Goal: Information Seeking & Learning: Find specific fact

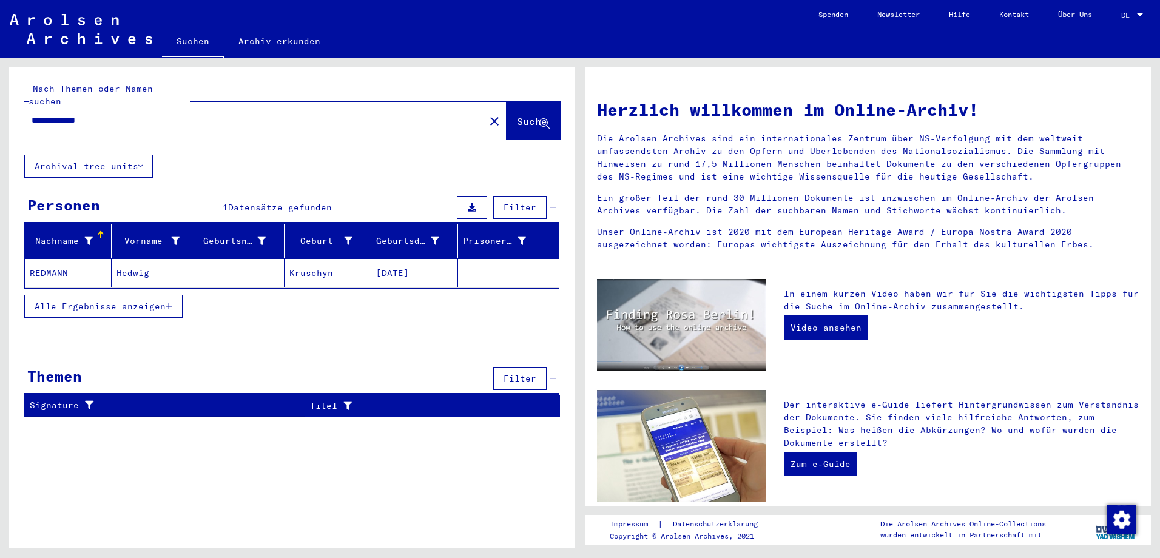
drag, startPoint x: 116, startPoint y: 104, endPoint x: 65, endPoint y: 101, distance: 51.1
click at [65, 107] on div "**********" at bounding box center [247, 120] width 446 height 27
type input "**********"
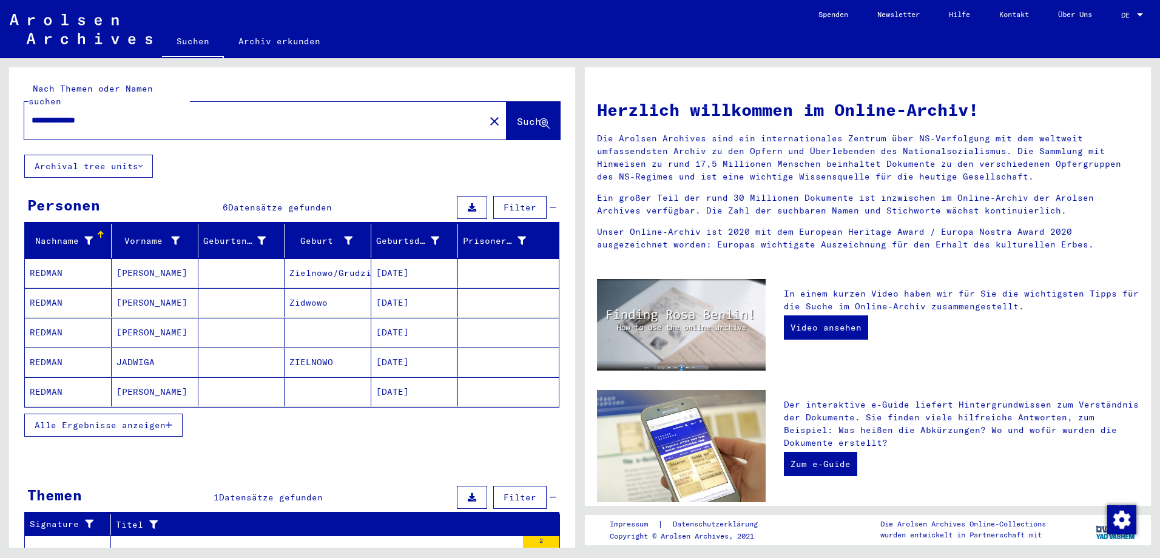
click at [50, 379] on mat-cell "REDMAN" at bounding box center [68, 391] width 87 height 29
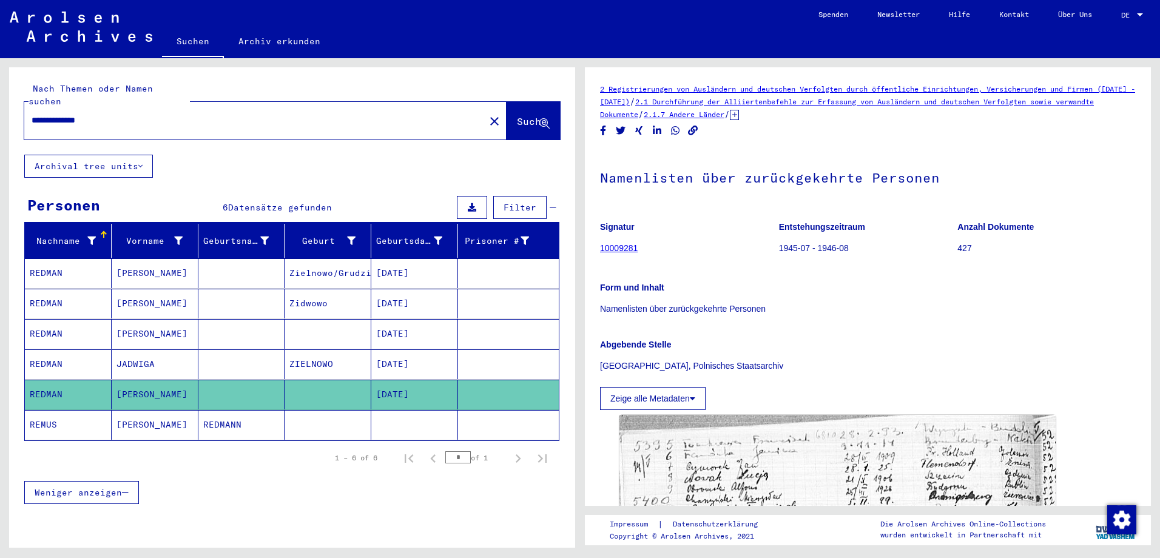
click at [240, 410] on mat-cell "REDMANN" at bounding box center [241, 425] width 87 height 30
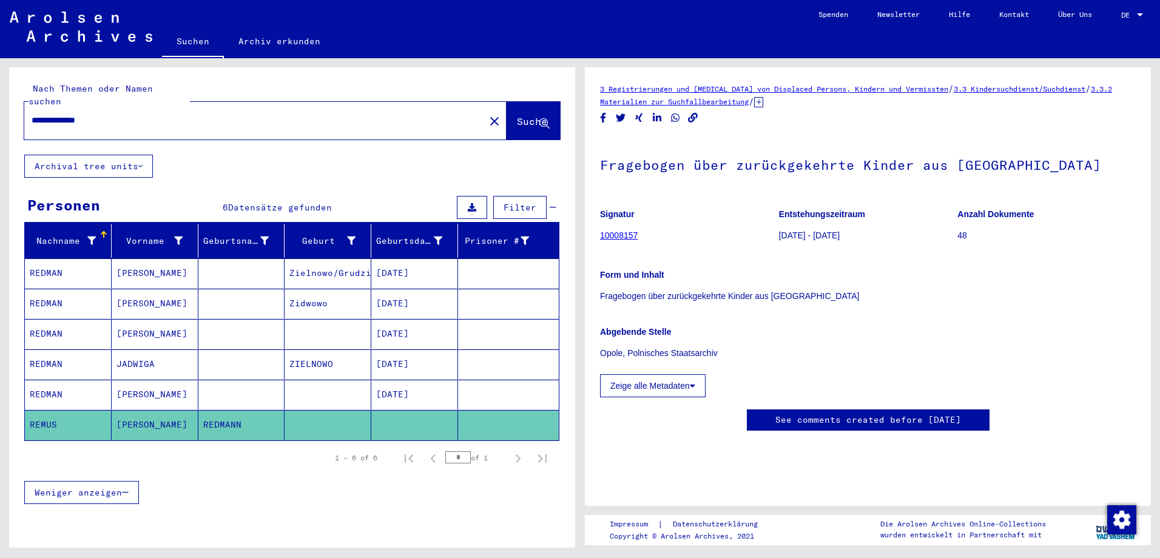
click at [631, 238] on link "10008157" at bounding box center [619, 236] width 38 height 10
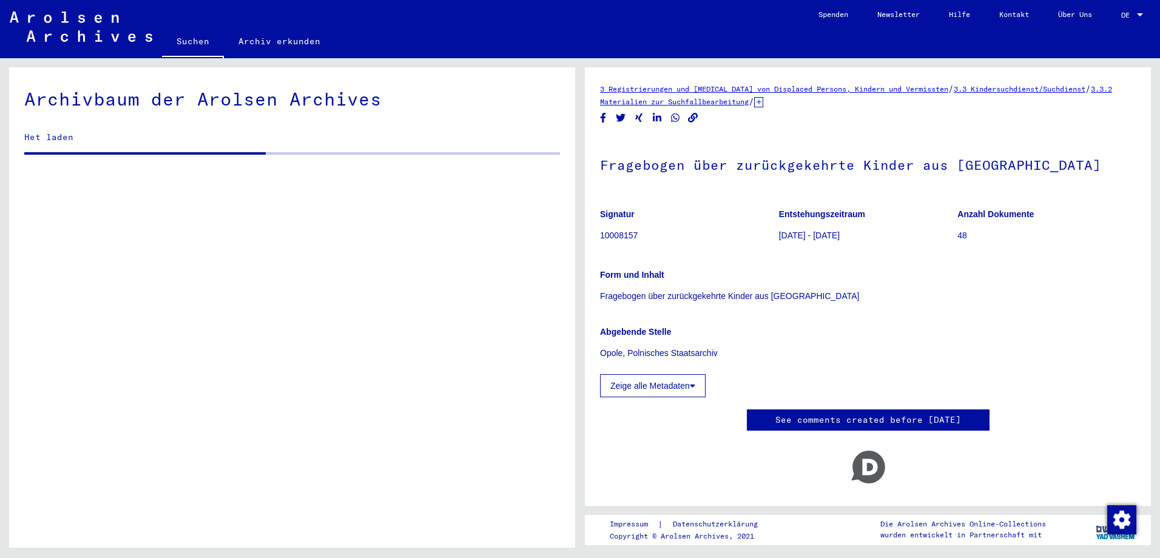
scroll to position [473, 0]
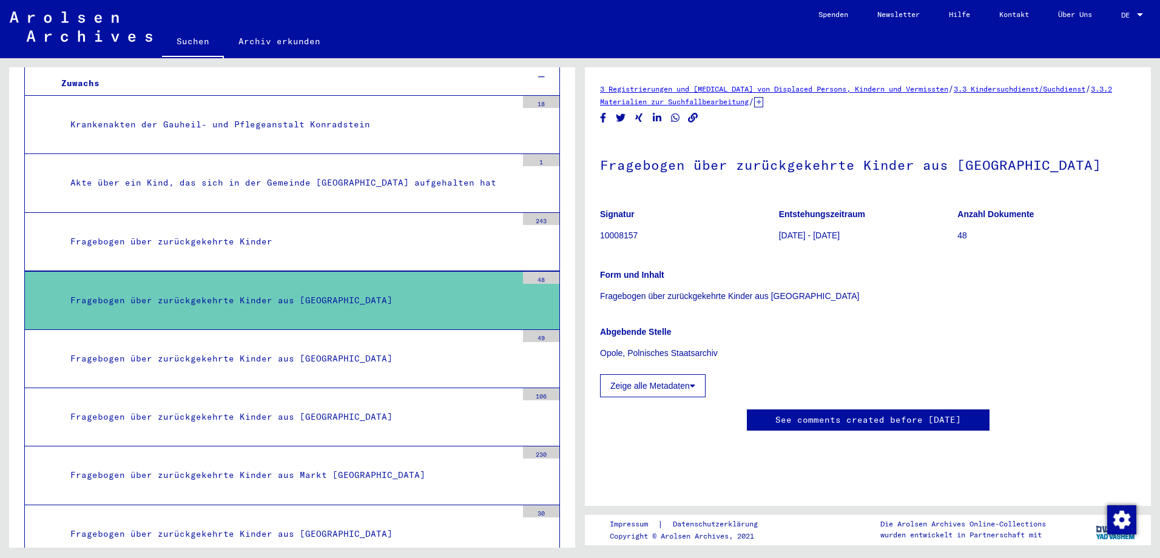
click at [665, 386] on button "Zeige alle Metadaten" at bounding box center [653, 385] width 106 height 23
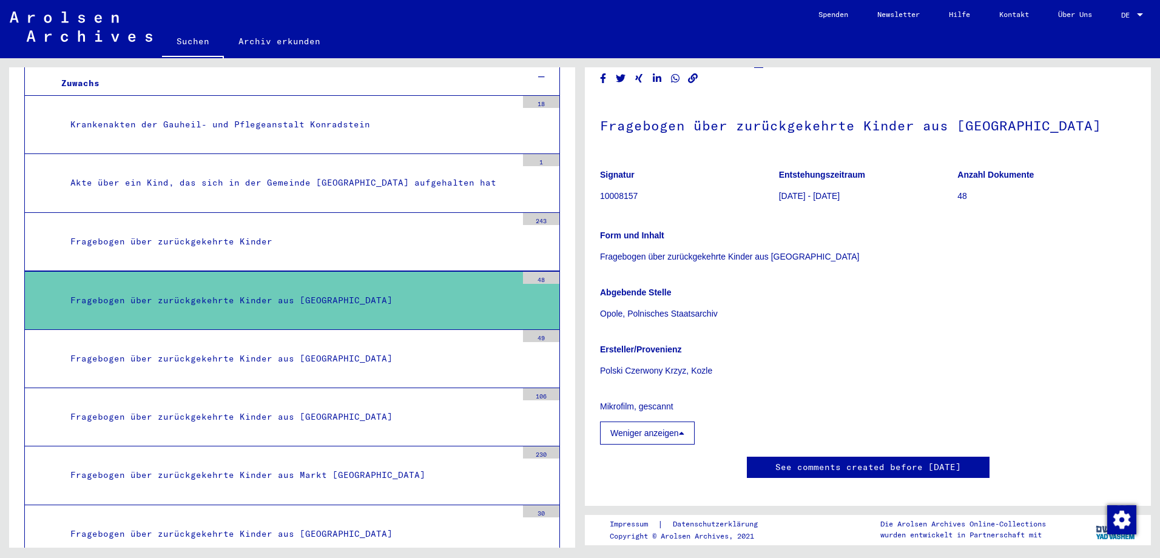
scroll to position [61, 0]
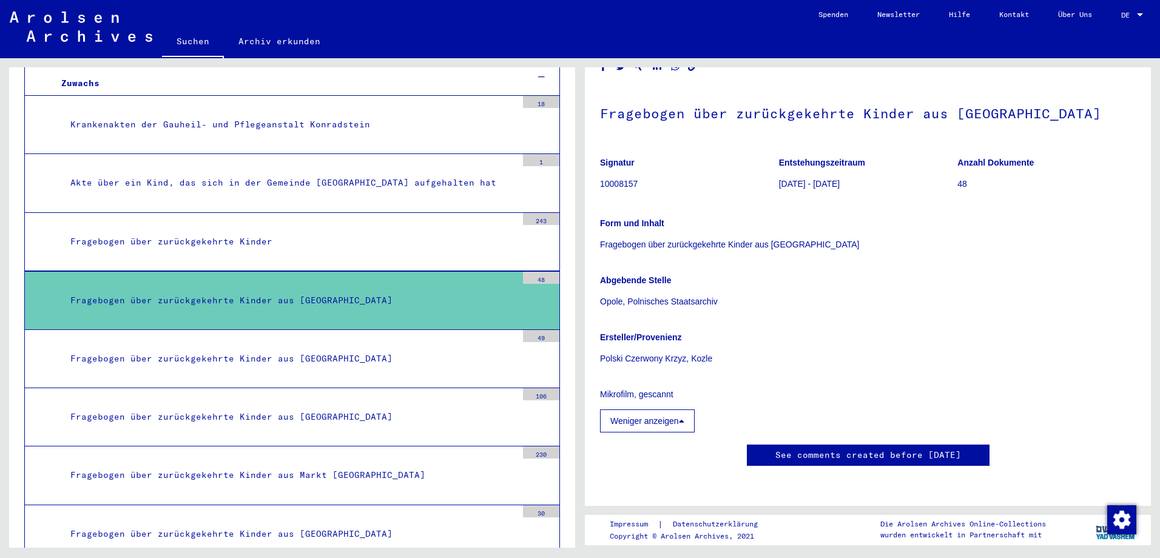
click at [685, 295] on p "Opole, Polnisches Staatsarchiv" at bounding box center [868, 301] width 536 height 13
click at [679, 417] on button "Weniger anzeigen" at bounding box center [647, 421] width 95 height 23
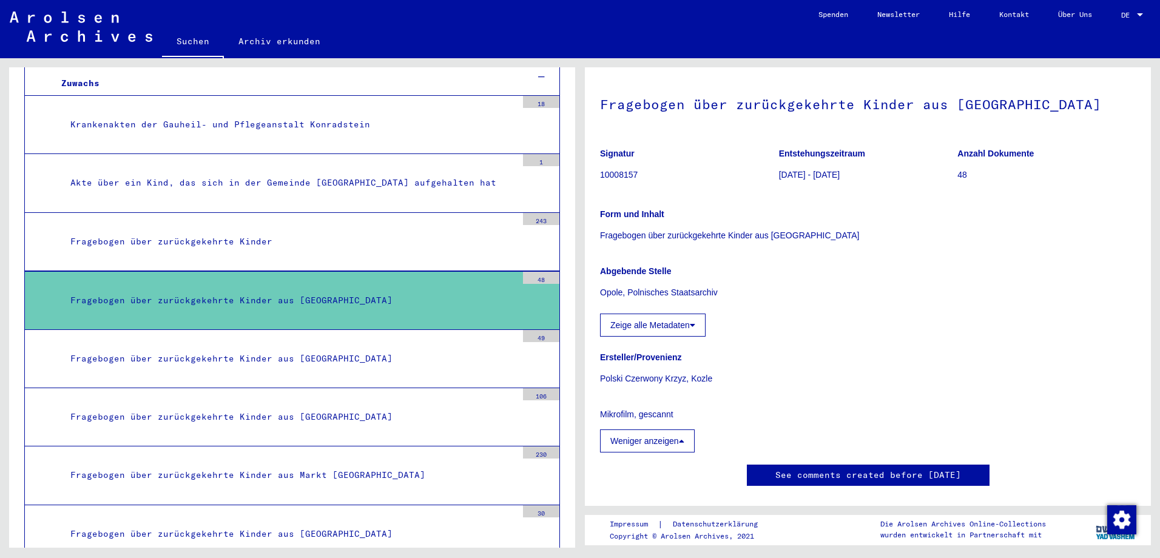
scroll to position [187, 0]
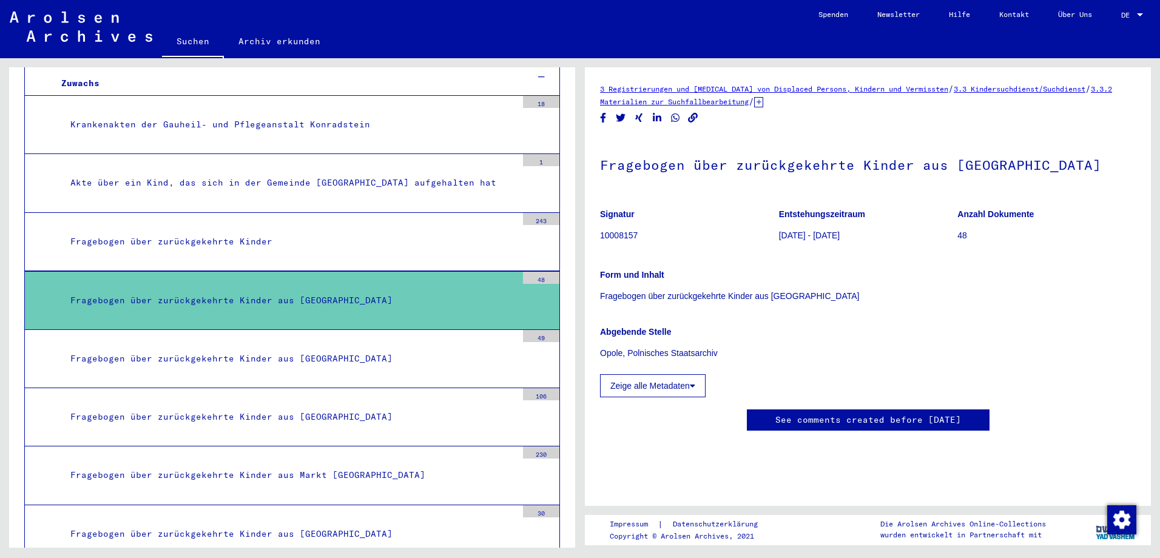
click at [647, 374] on button "Zeige alle Metadaten" at bounding box center [653, 385] width 106 height 23
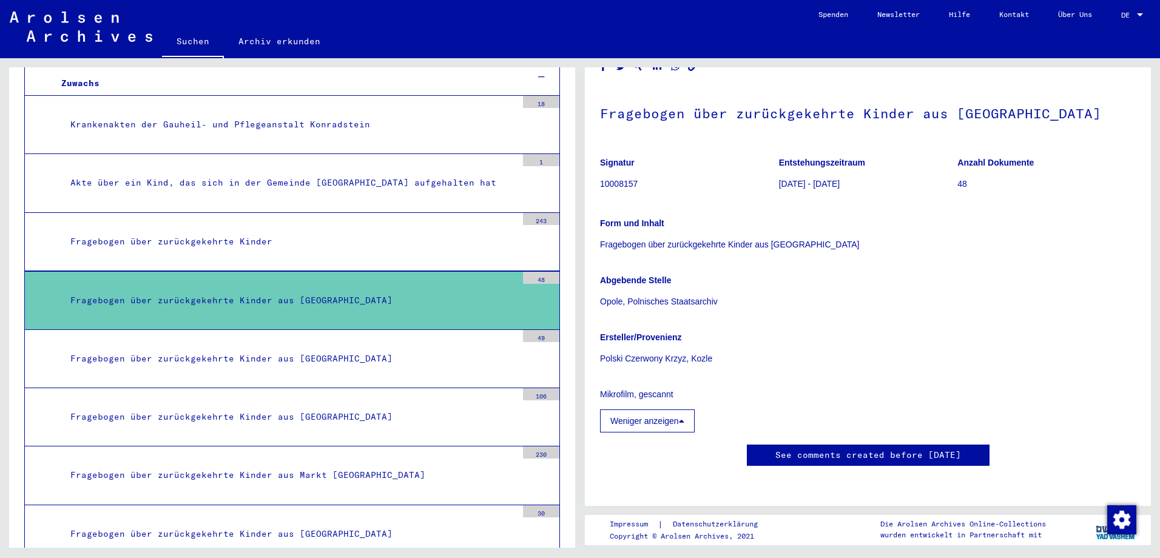
scroll to position [126, 0]
click at [649, 388] on p "Mikrofilm, gescannt" at bounding box center [868, 394] width 536 height 13
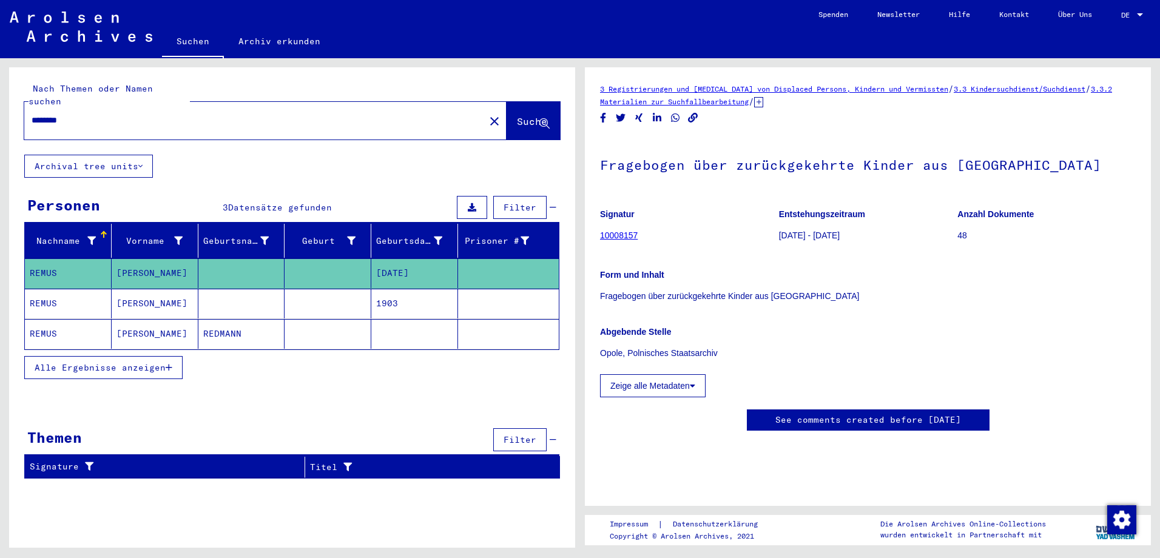
drag, startPoint x: 652, startPoint y: 236, endPoint x: 600, endPoint y: 237, distance: 52.2
click at [600, 237] on figure "Signatur 10008157" at bounding box center [689, 227] width 178 height 55
click at [496, 294] on mat-cell at bounding box center [508, 304] width 101 height 30
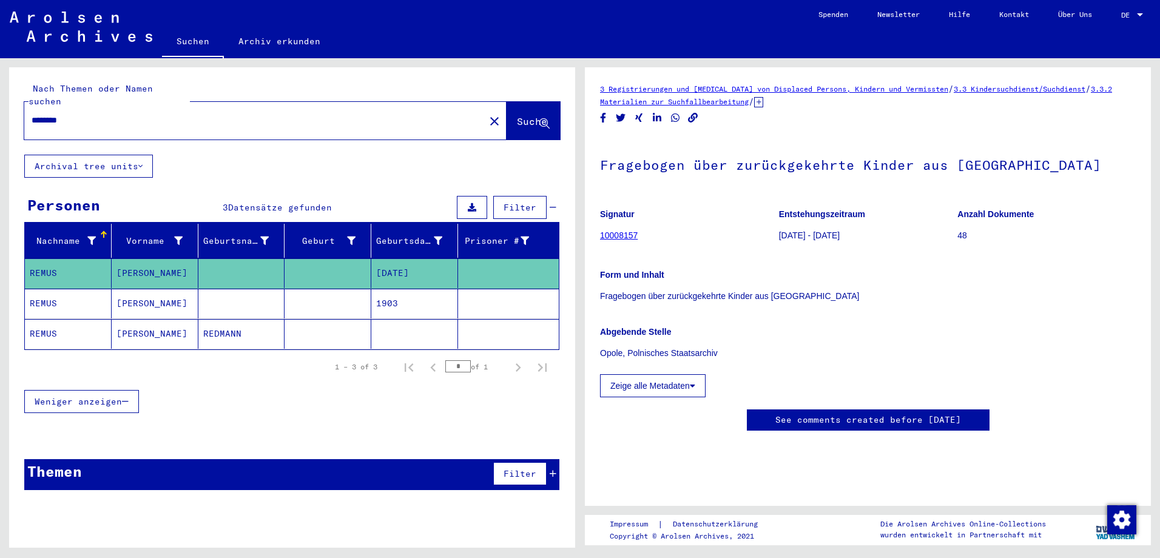
click at [434, 293] on mat-cell "1903" at bounding box center [414, 304] width 87 height 30
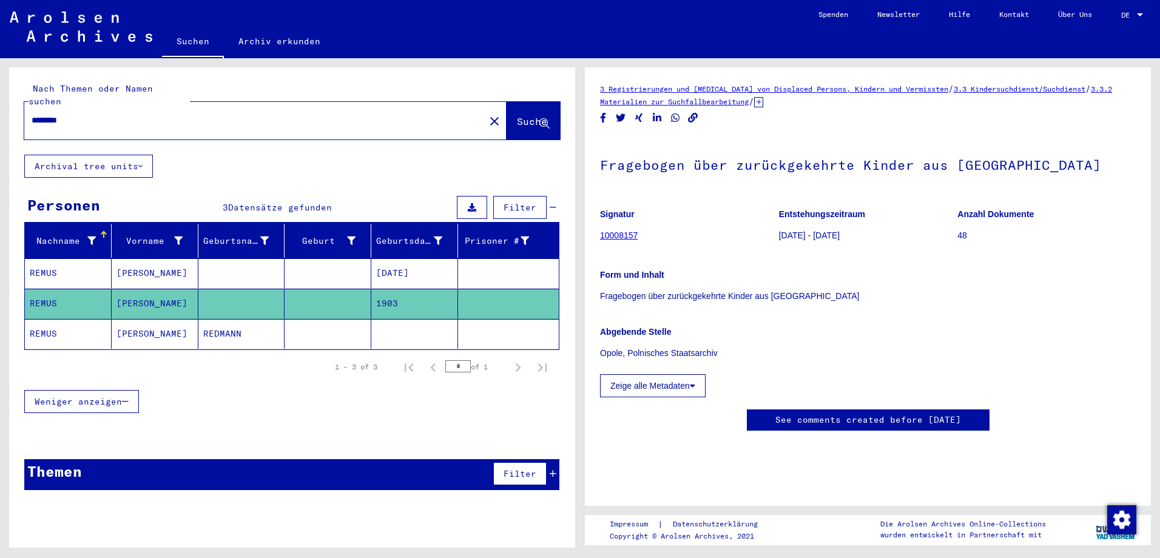
drag, startPoint x: 640, startPoint y: 236, endPoint x: 599, endPoint y: 235, distance: 41.3
click at [599, 235] on yv-its-full-details "3 Registrierungen und [MEDICAL_DATA] von Displaced Persons, Kindern und Vermiss…" at bounding box center [868, 269] width 566 height 373
click at [652, 231] on figure "Signatur 10008157" at bounding box center [689, 227] width 178 height 55
drag, startPoint x: 641, startPoint y: 240, endPoint x: 601, endPoint y: 241, distance: 40.1
click at [600, 239] on figure "Signatur 10008157" at bounding box center [689, 227] width 178 height 55
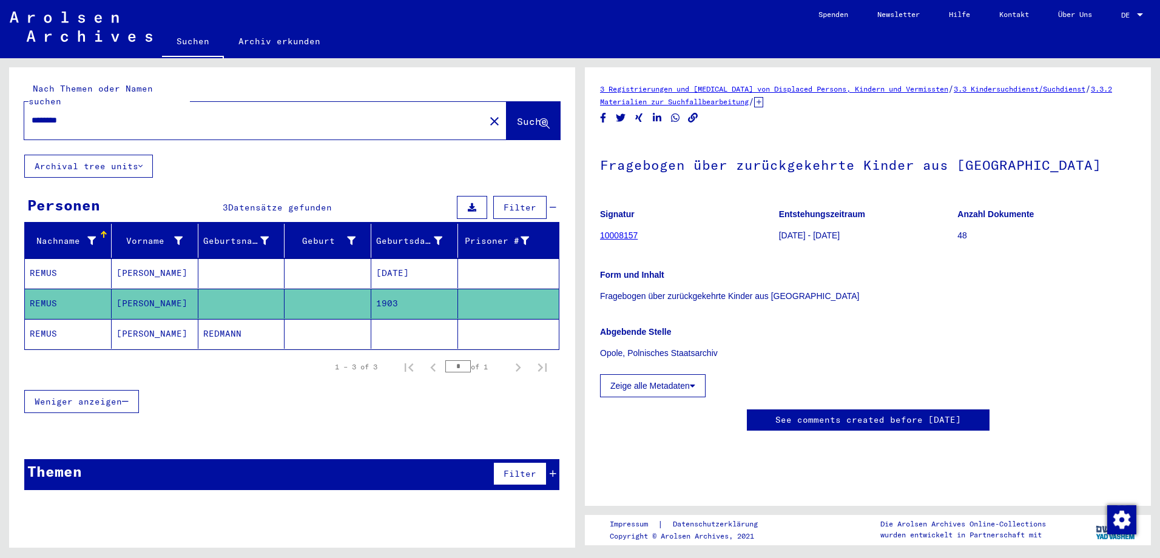
click at [666, 232] on figure "Signatur 10008157" at bounding box center [689, 227] width 178 height 55
click at [649, 234] on figure "Signatur 10008157" at bounding box center [689, 227] width 178 height 55
drag, startPoint x: 651, startPoint y: 231, endPoint x: 601, endPoint y: 237, distance: 50.7
click at [601, 237] on figure "Signatur 10008157" at bounding box center [689, 227] width 178 height 55
copy link "10008157"
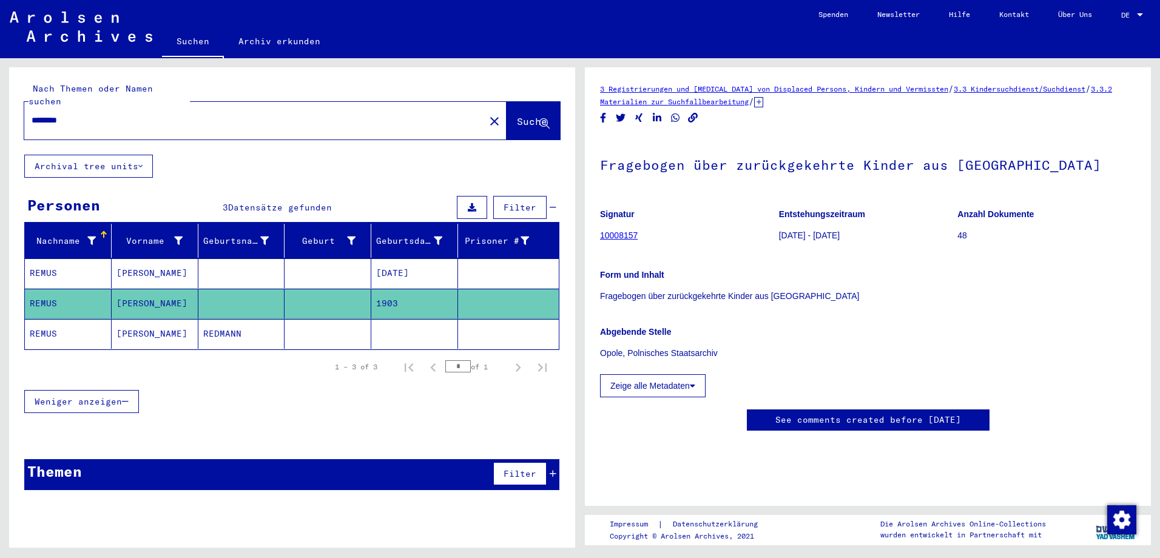
click at [265, 326] on mat-cell "REDMANN" at bounding box center [241, 334] width 87 height 30
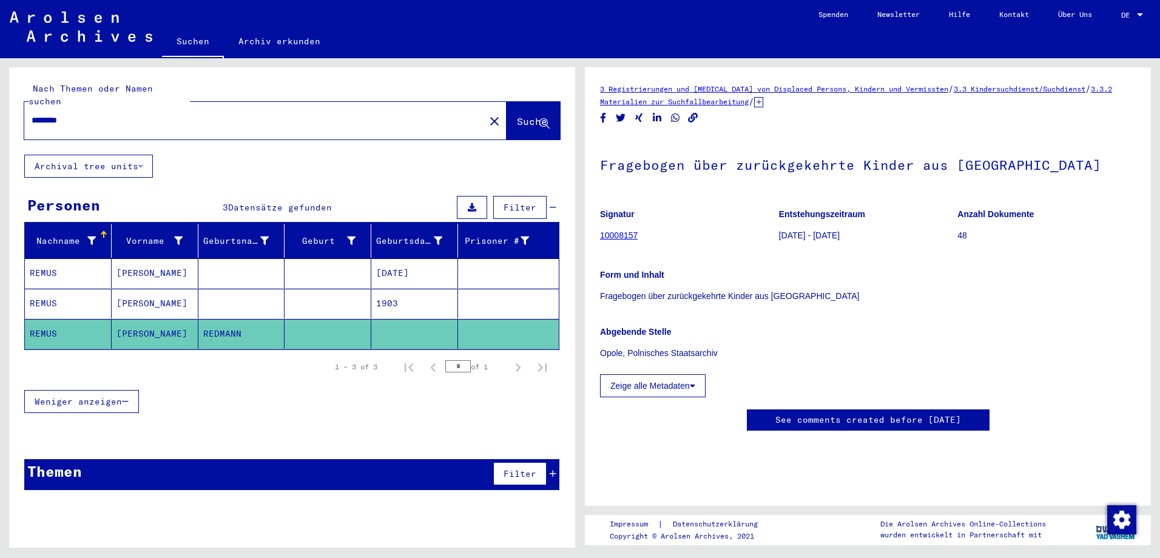
drag, startPoint x: 89, startPoint y: 110, endPoint x: 30, endPoint y: 108, distance: 58.9
click at [30, 108] on div "********" at bounding box center [250, 120] width 453 height 27
click at [413, 289] on mat-cell "1903" at bounding box center [414, 304] width 87 height 30
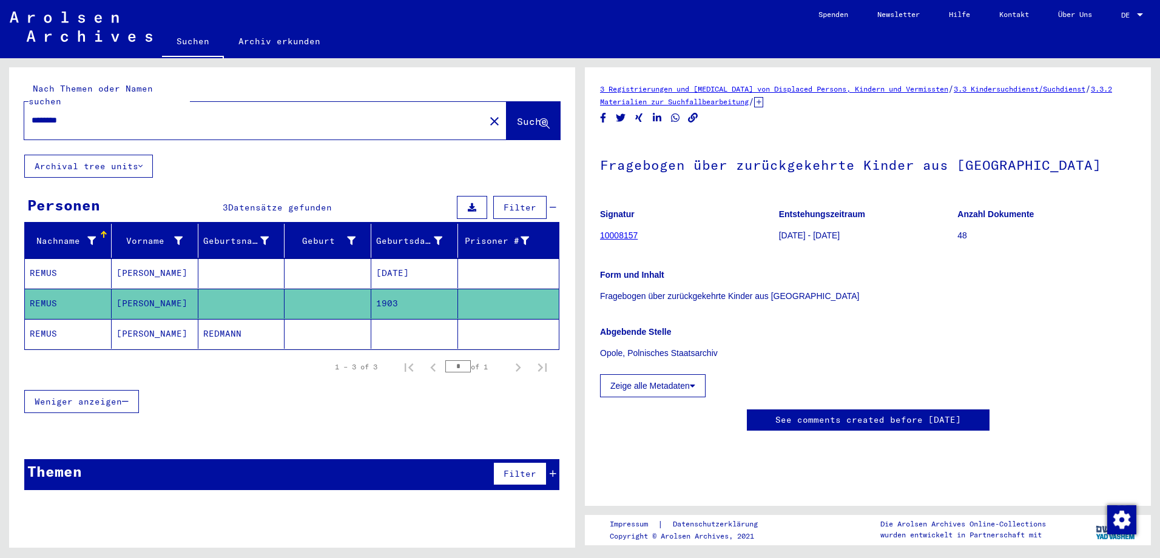
click at [414, 289] on mat-cell "1903" at bounding box center [414, 304] width 87 height 30
click at [429, 320] on mat-cell at bounding box center [414, 334] width 87 height 30
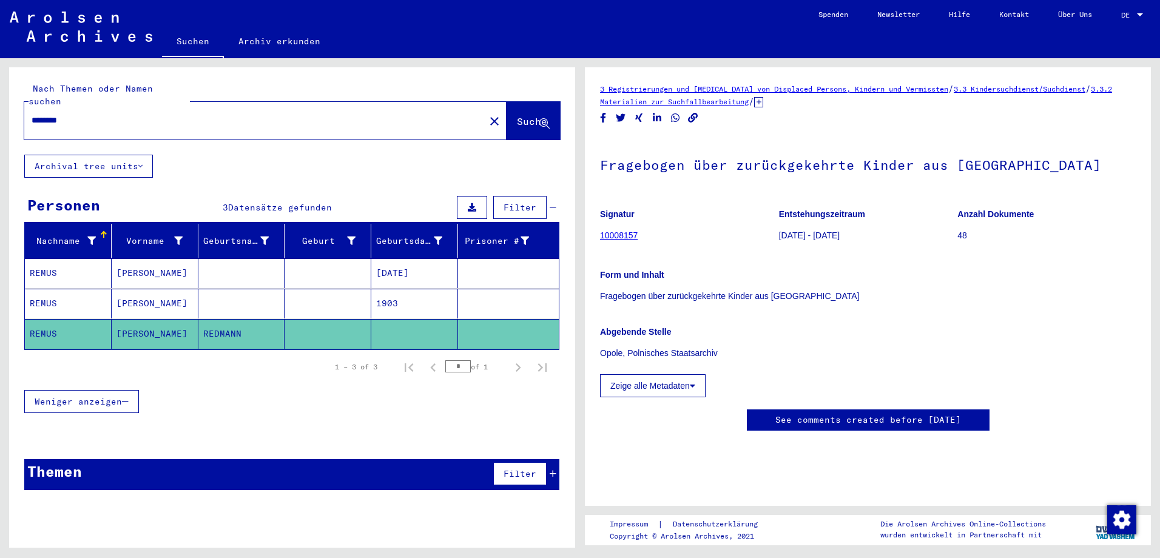
click at [629, 234] on link "10008157" at bounding box center [619, 236] width 38 height 10
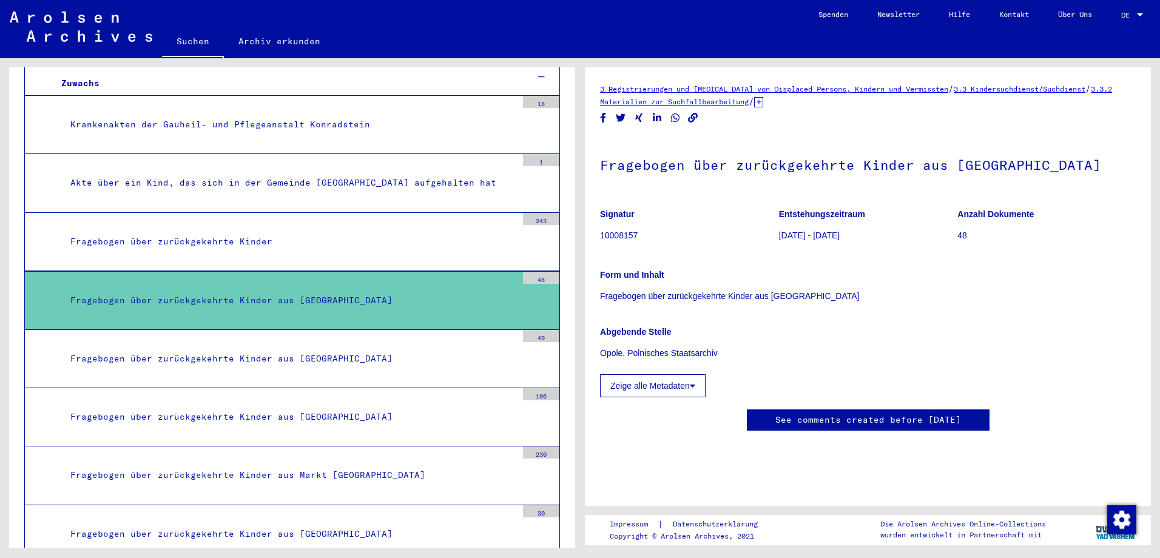
scroll to position [182, 0]
click at [668, 374] on button "Zeige alle Metadaten" at bounding box center [653, 385] width 106 height 23
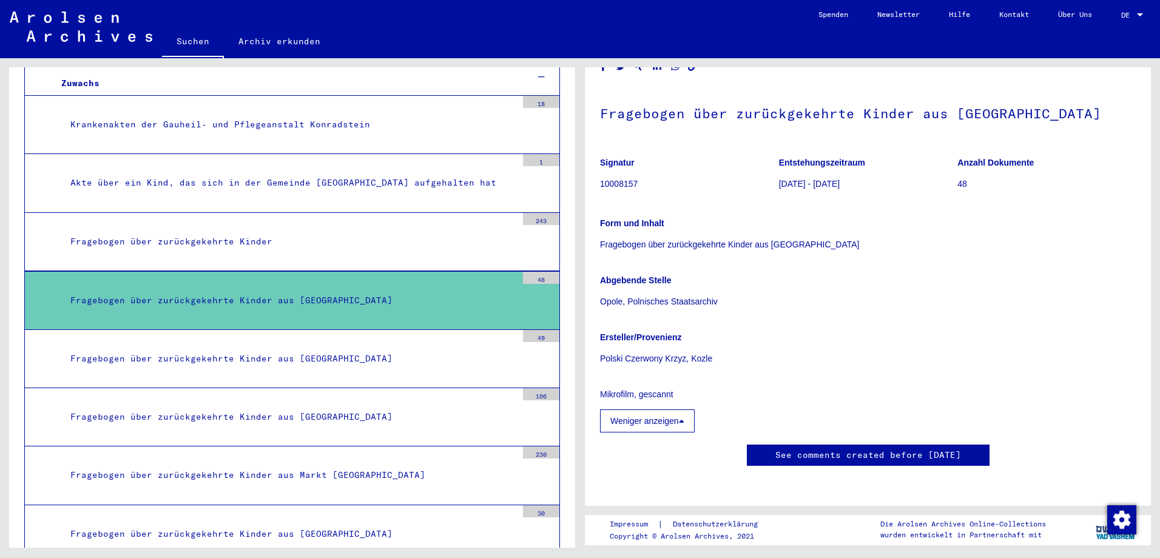
click at [659, 388] on p "Mikrofilm, gescannt" at bounding box center [868, 394] width 536 height 13
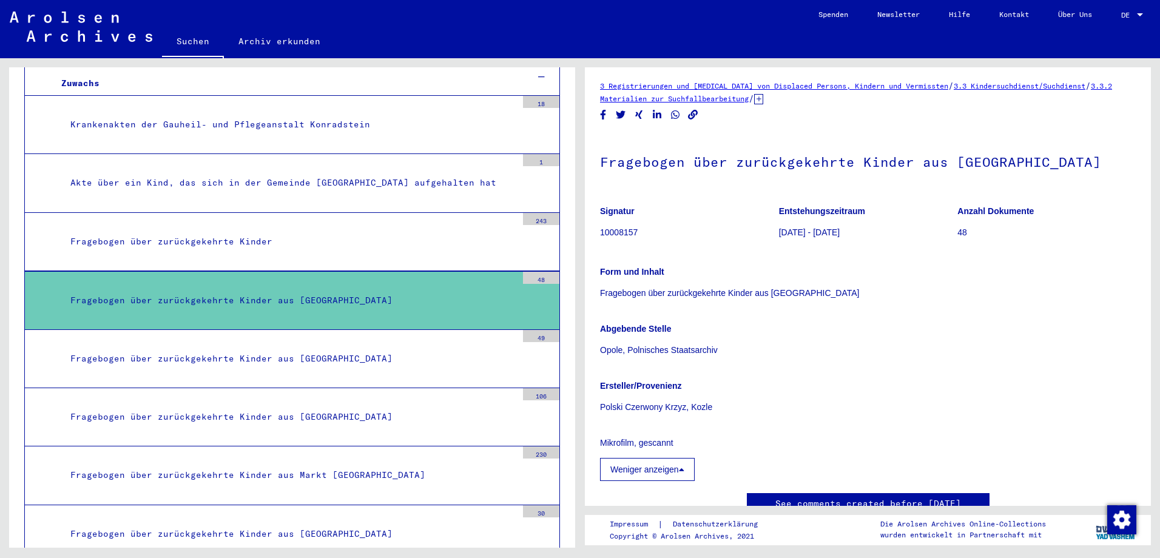
scroll to position [0, 0]
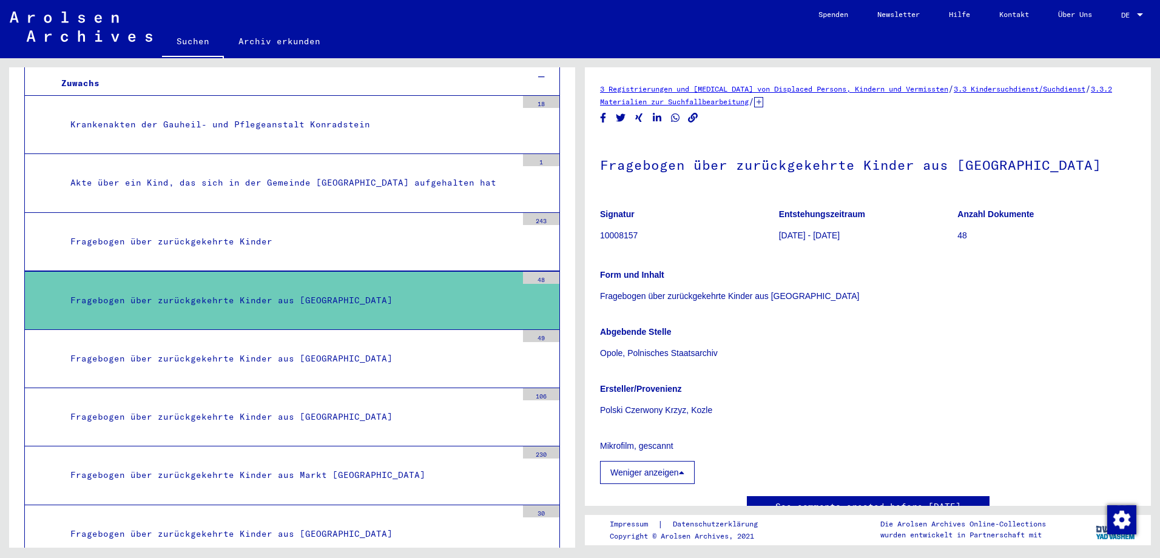
click at [689, 295] on p "Fragebogen über zurückgekehrte Kinder aus [GEOGRAPHIC_DATA]" at bounding box center [868, 296] width 536 height 13
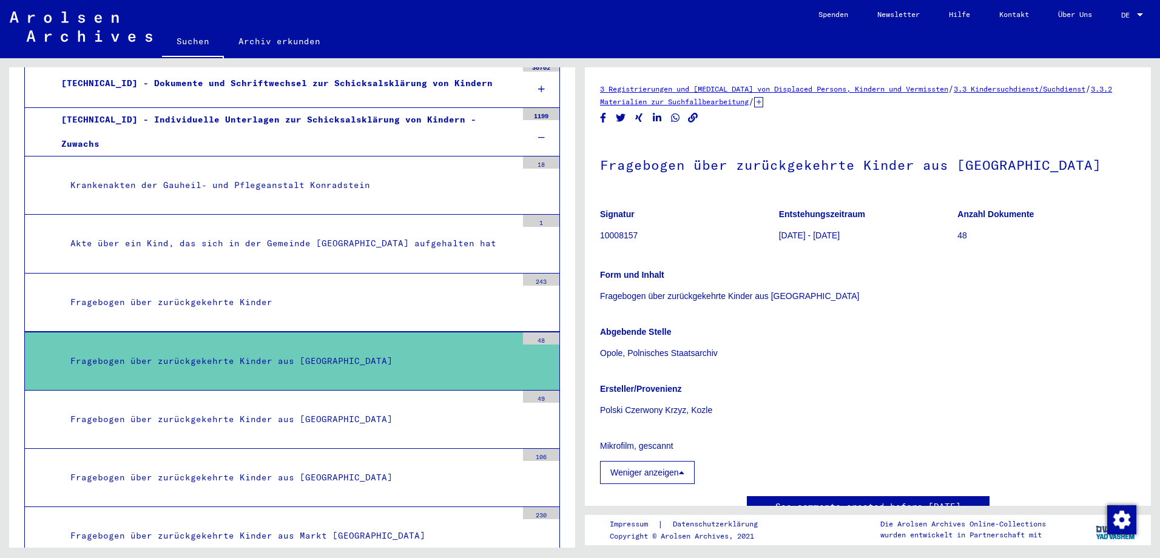
click at [957, 237] on p "48" at bounding box center [1046, 235] width 178 height 13
click at [276, 36] on link "Archiv erkunden" at bounding box center [279, 41] width 111 height 29
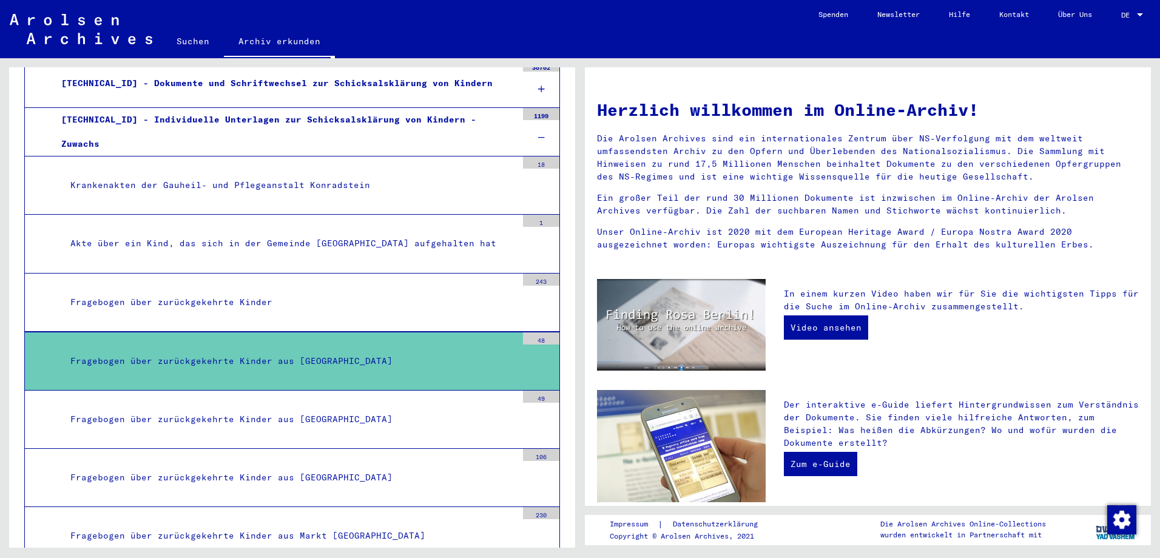
click at [325, 355] on div "Fragebogen über zurückgekehrte Kinder aus [GEOGRAPHIC_DATA]" at bounding box center [289, 361] width 456 height 24
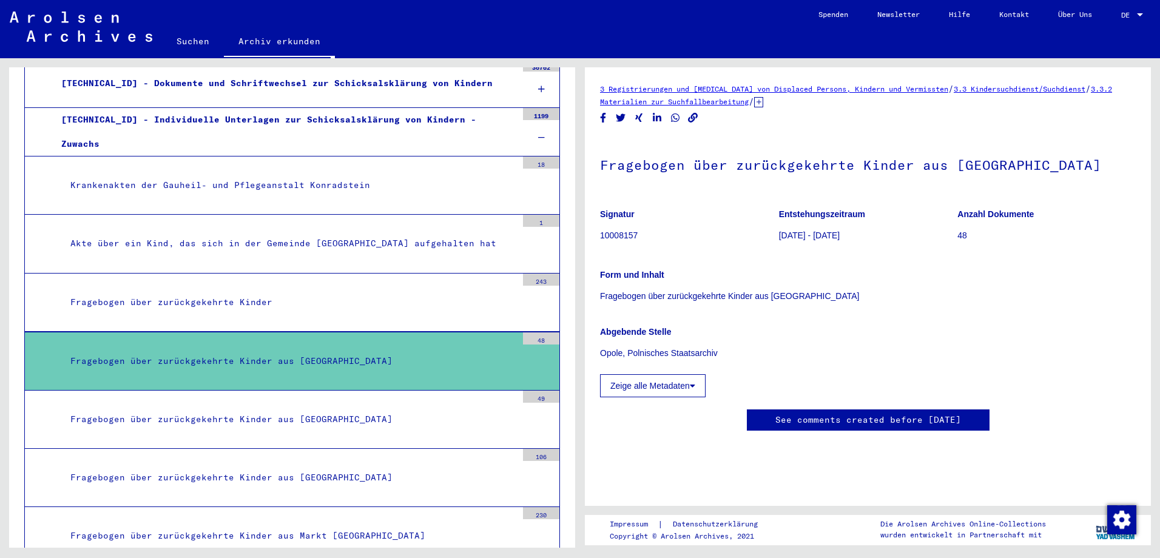
click at [537, 343] on div "48" at bounding box center [541, 338] width 36 height 12
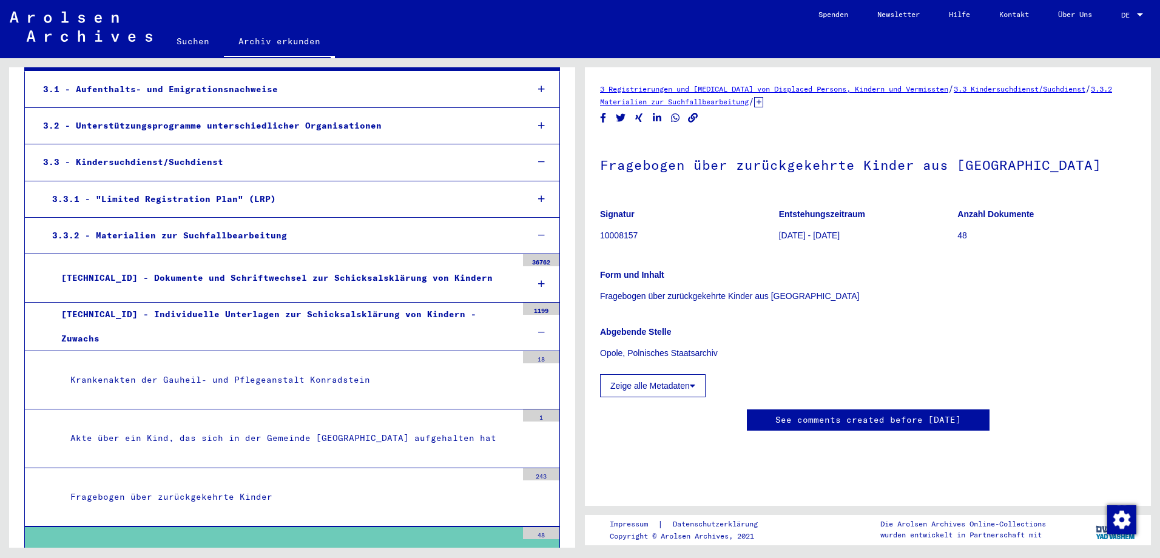
scroll to position [169, 0]
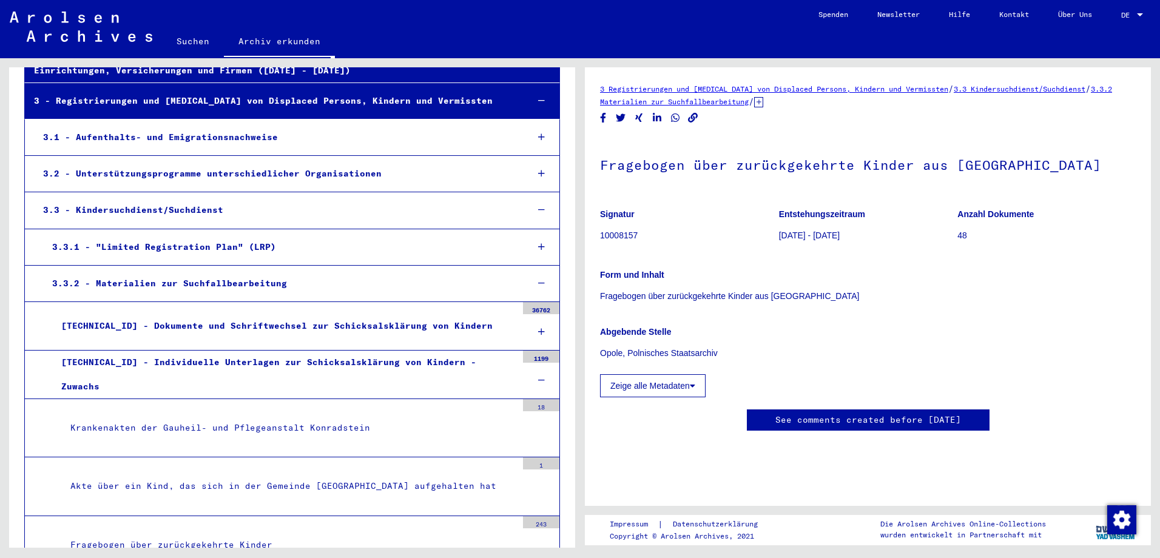
click at [769, 337] on p "Abgebende Stelle" at bounding box center [868, 332] width 536 height 13
drag, startPoint x: 604, startPoint y: 298, endPoint x: 806, endPoint y: 293, distance: 202.7
click at [805, 293] on p "Fragebogen über zurückgekehrte Kinder aus [GEOGRAPHIC_DATA]" at bounding box center [868, 296] width 536 height 13
drag, startPoint x: 806, startPoint y: 293, endPoint x: 873, endPoint y: 305, distance: 67.7
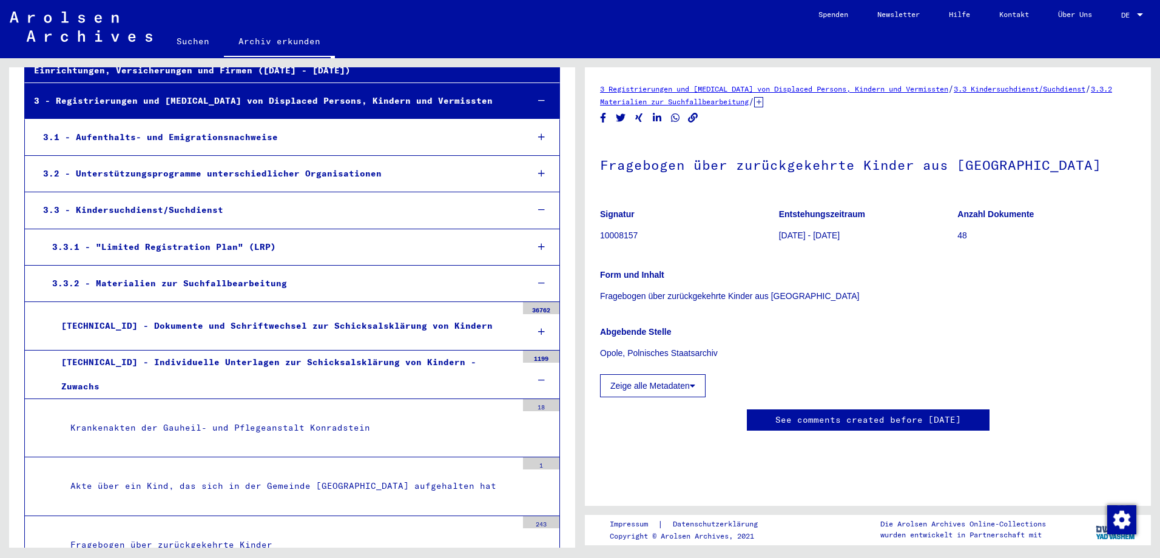
click at [873, 305] on div "Signatur 10008157 Entstehungszeitraum [DATE] - [DATE] Anzahl Dokumente 48 Form …" at bounding box center [868, 299] width 536 height 198
click at [674, 391] on button "Zeige alle Metadaten" at bounding box center [653, 385] width 106 height 23
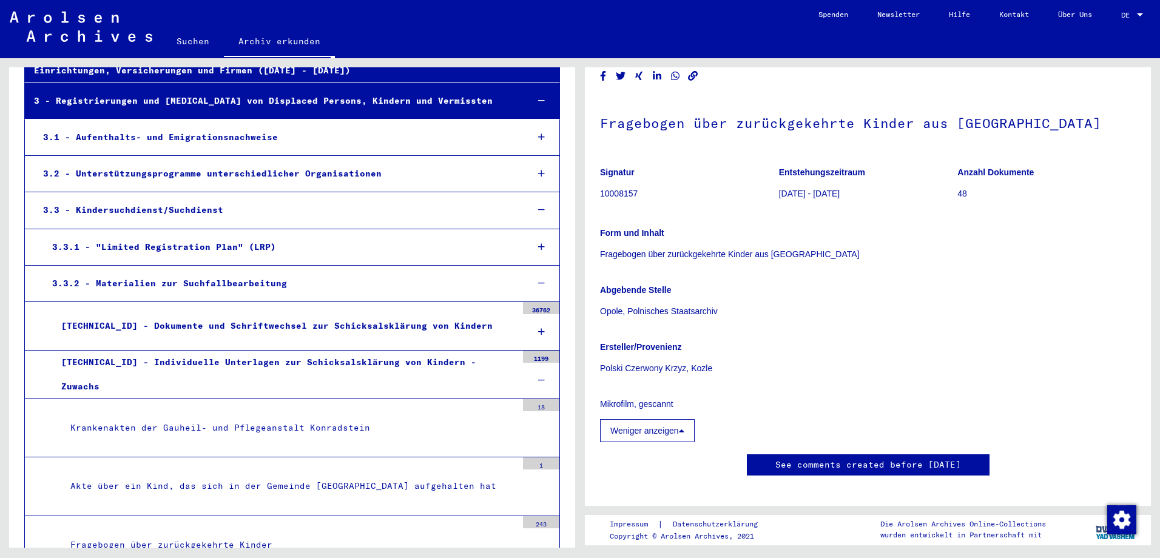
scroll to position [61, 0]
